Goal: Task Accomplishment & Management: Manage account settings

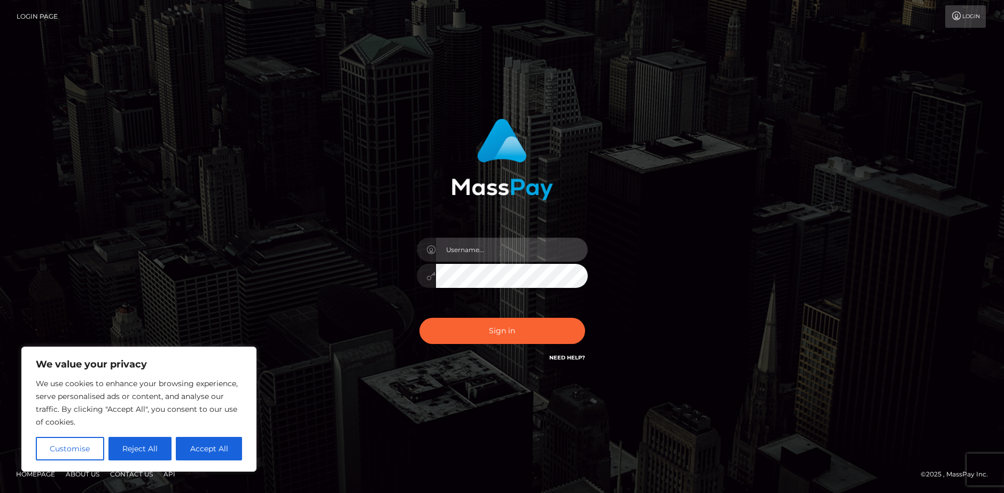
click at [503, 244] on input "text" at bounding box center [512, 250] width 152 height 24
type input "335435"
click at [420, 318] on button "Sign in" at bounding box center [503, 331] width 166 height 26
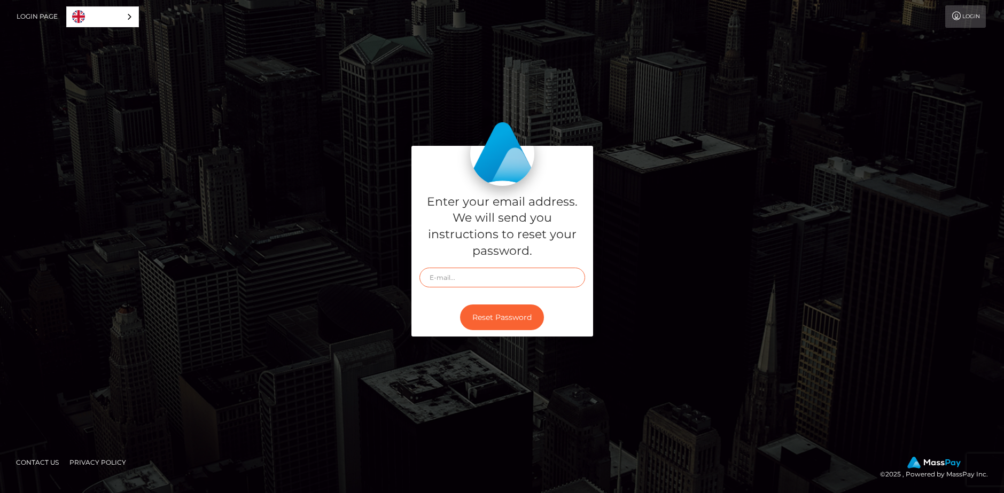
click at [450, 276] on input "text" at bounding box center [503, 278] width 166 height 20
click at [975, 12] on link "Login" at bounding box center [965, 16] width 41 height 22
